Goal: Task Accomplishment & Management: Manage account settings

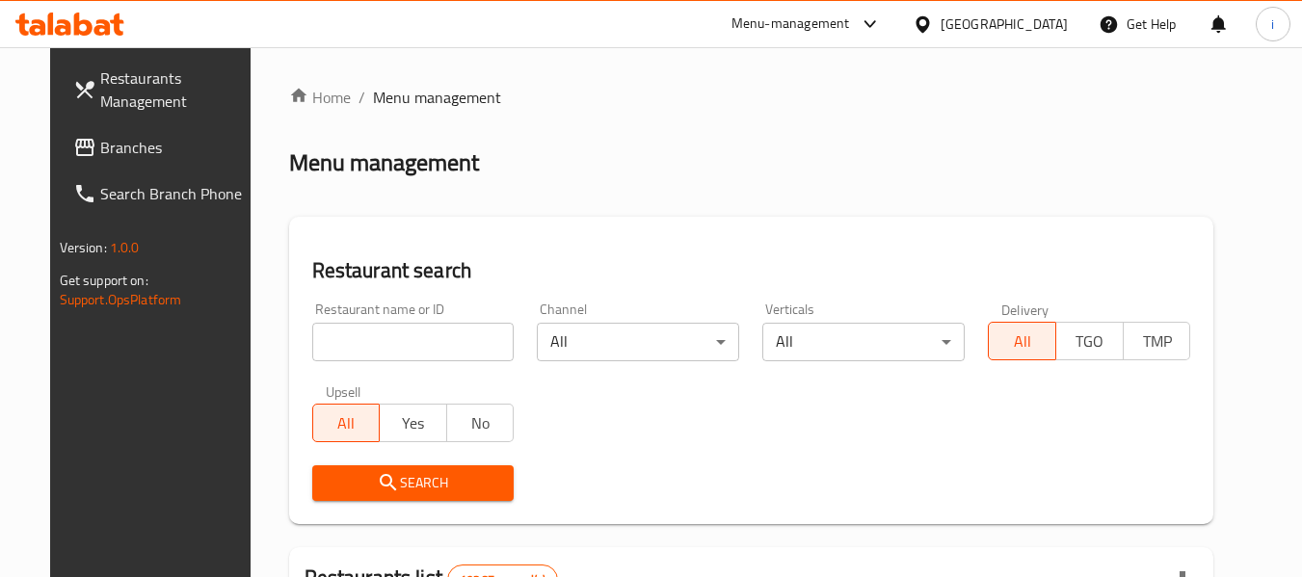
click at [1033, 34] on div "[GEOGRAPHIC_DATA]" at bounding box center [1003, 23] width 127 height 21
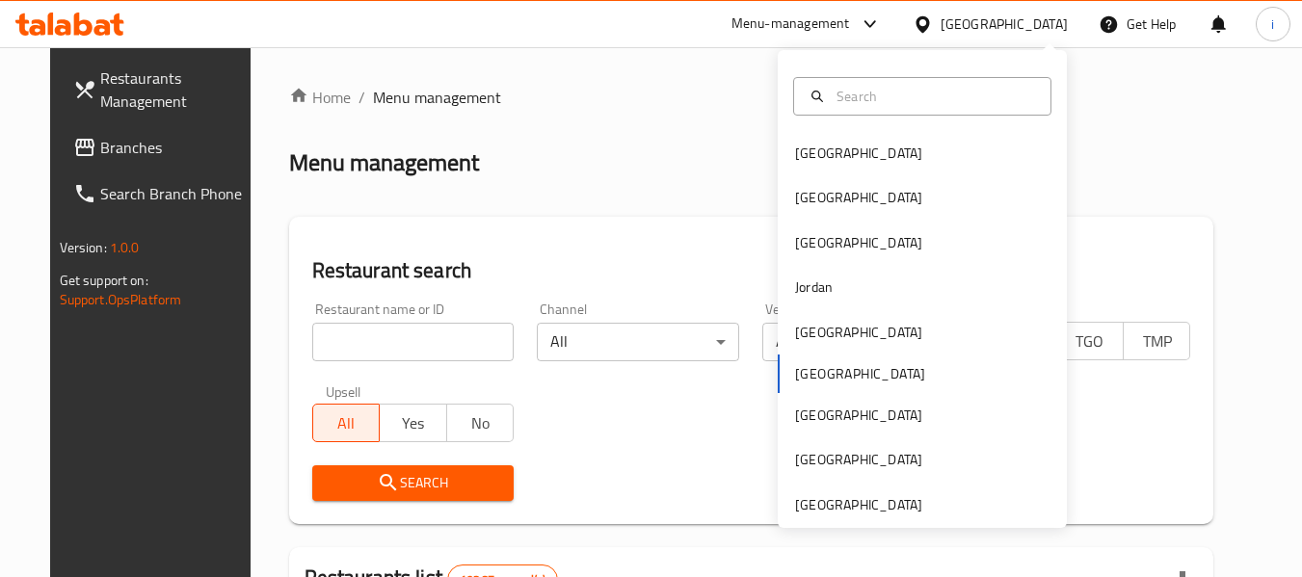
click at [802, 367] on div "Bahrain Egypt Iraq Jordan Kuwait Oman Qatar Saudi Arabia United Arab Emirates" at bounding box center [922, 329] width 289 height 396
click at [800, 382] on div "Bahrain Egypt Iraq Jordan Kuwait Oman Qatar Saudi Arabia United Arab Emirates" at bounding box center [922, 329] width 289 height 396
click at [813, 368] on div "Bahrain Egypt Iraq Jordan Kuwait Oman Qatar Saudi Arabia United Arab Emirates" at bounding box center [922, 329] width 289 height 396
click at [702, 277] on h2 "Restaurant search" at bounding box center [751, 270] width 879 height 29
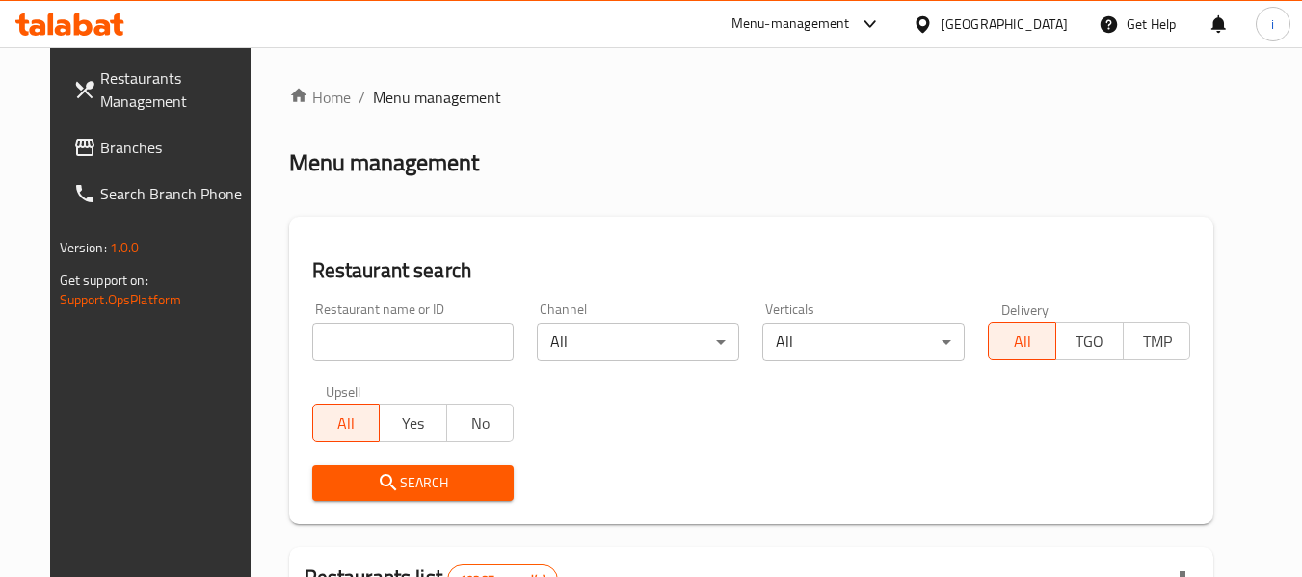
click at [135, 164] on link "Branches" at bounding box center [163, 147] width 210 height 46
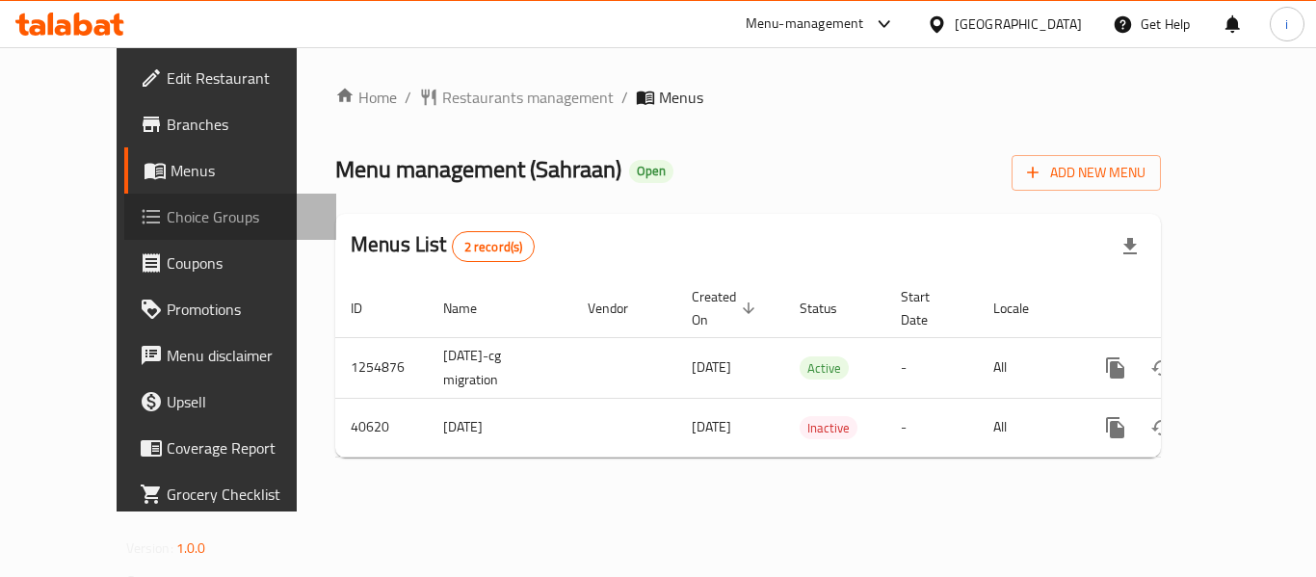
click at [167, 206] on span "Choice Groups" at bounding box center [244, 216] width 154 height 23
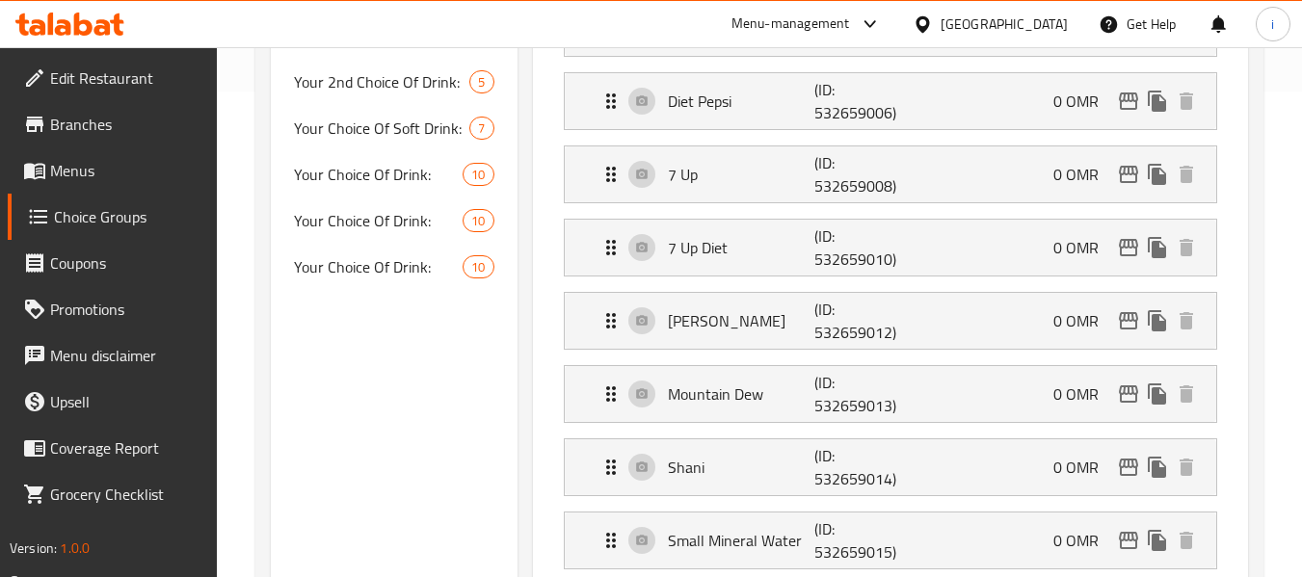
scroll to position [482, 0]
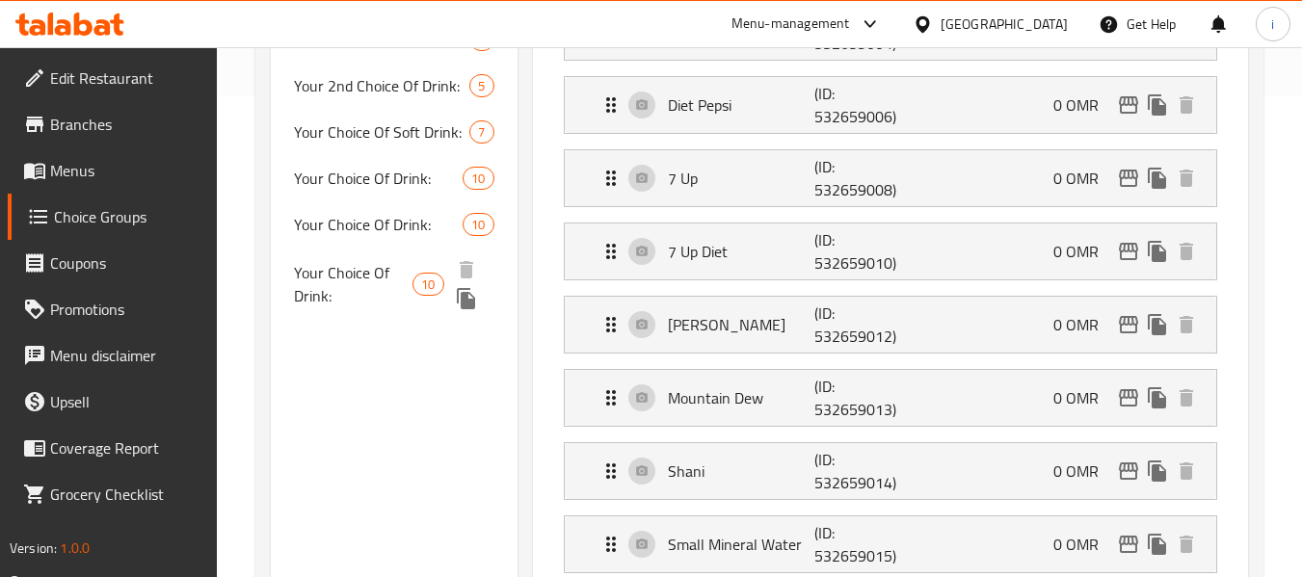
drag, startPoint x: 359, startPoint y: 277, endPoint x: 30, endPoint y: 340, distance: 335.4
click at [359, 277] on span "Your Choice Of Drink:" at bounding box center [353, 284] width 119 height 46
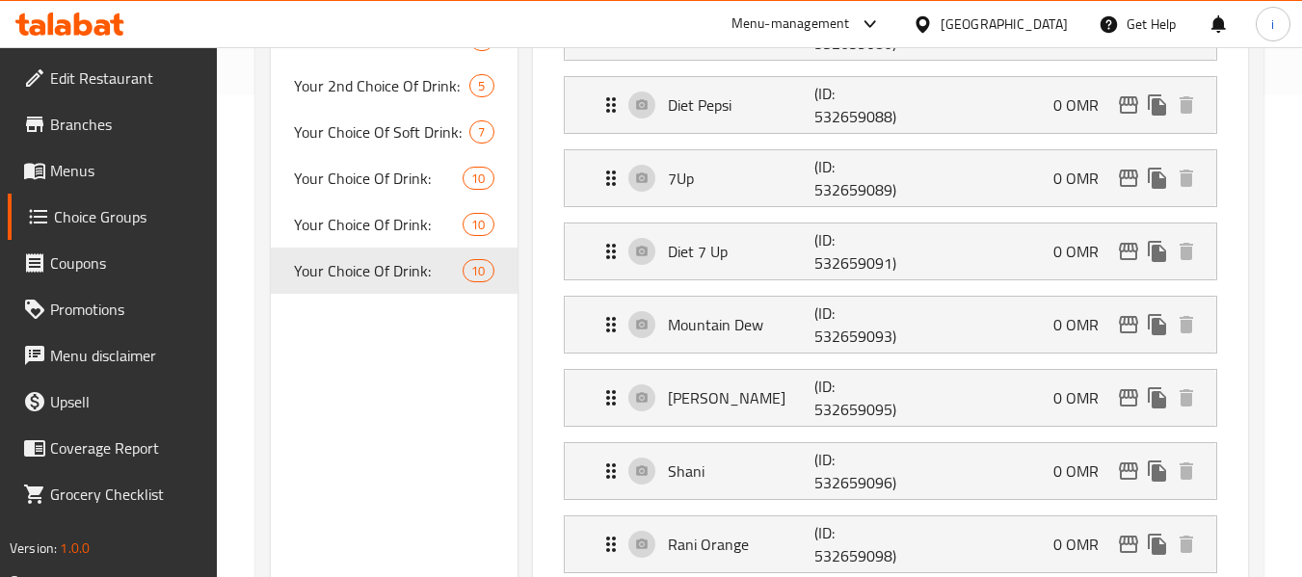
type input "Your Choice Of Drink:"
type input "إختيارك من المشروب:"
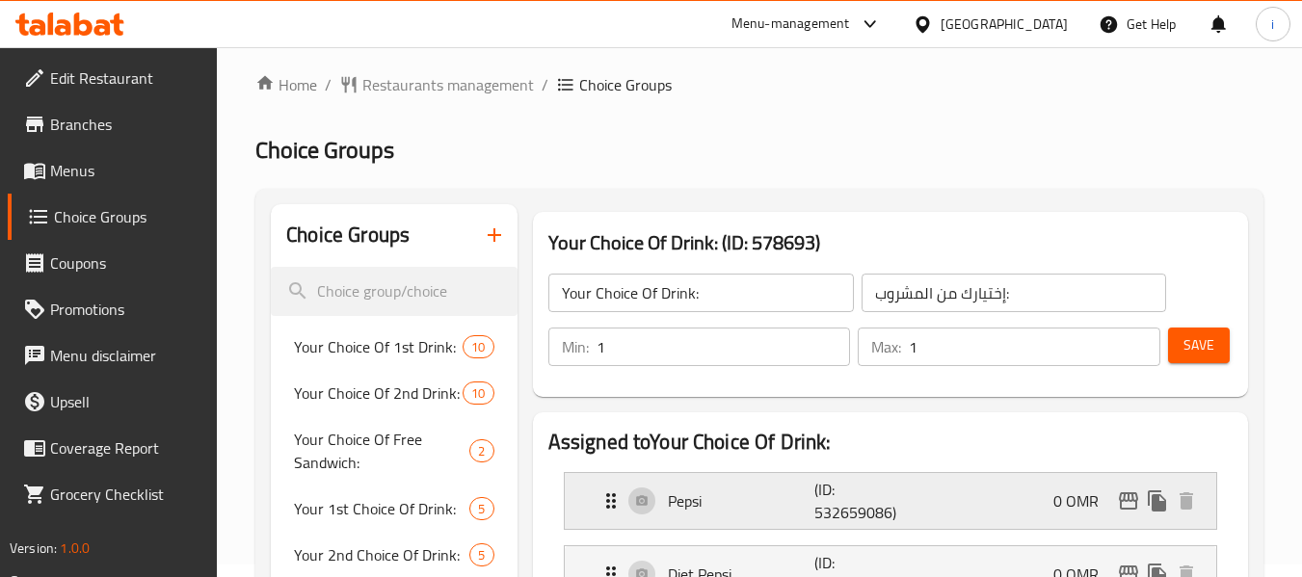
scroll to position [0, 0]
